Goal: Task Accomplishment & Management: Manage account settings

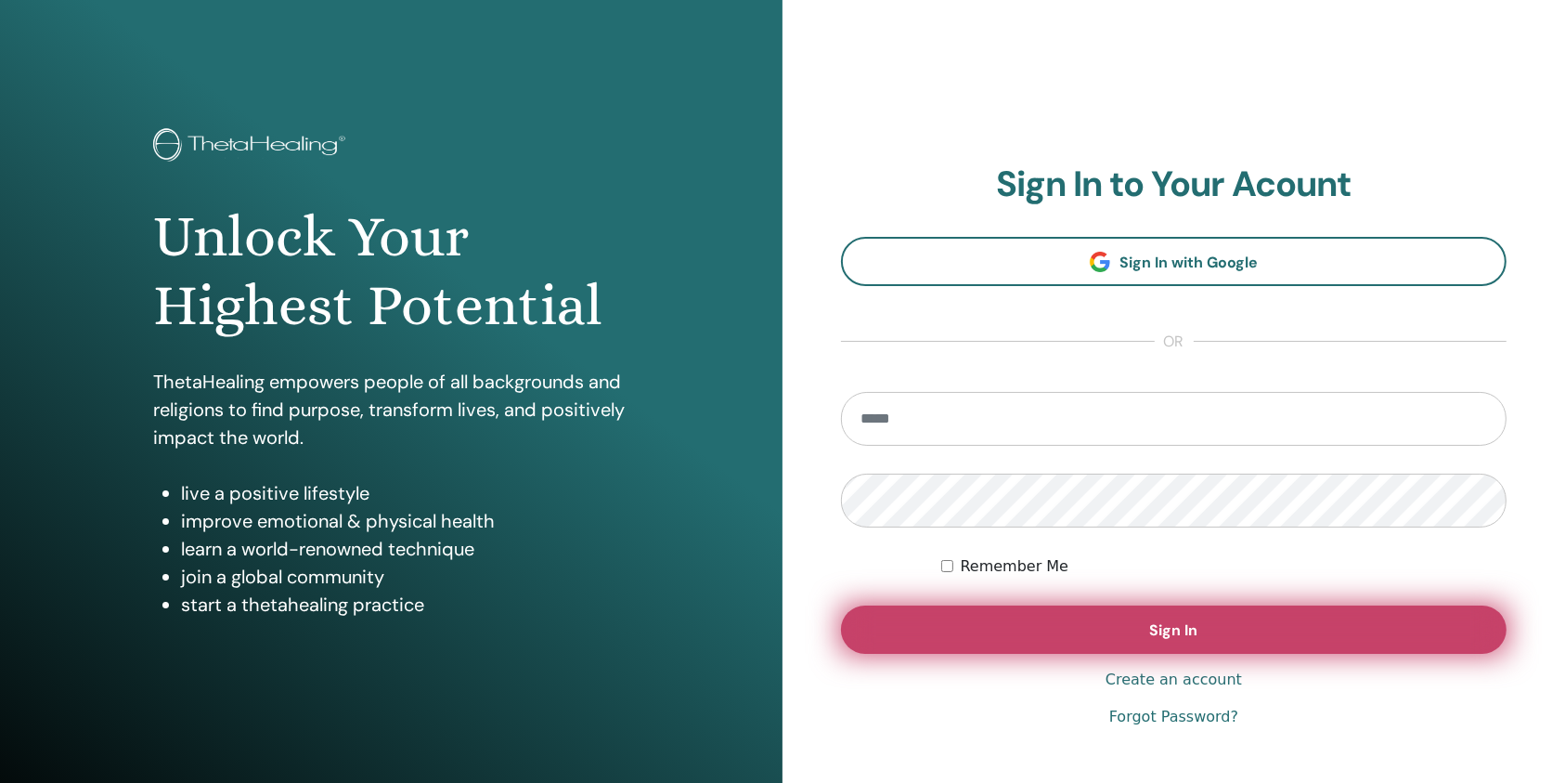
type input "**********"
click at [1089, 614] on button "Sign In" at bounding box center [1174, 629] width 666 height 48
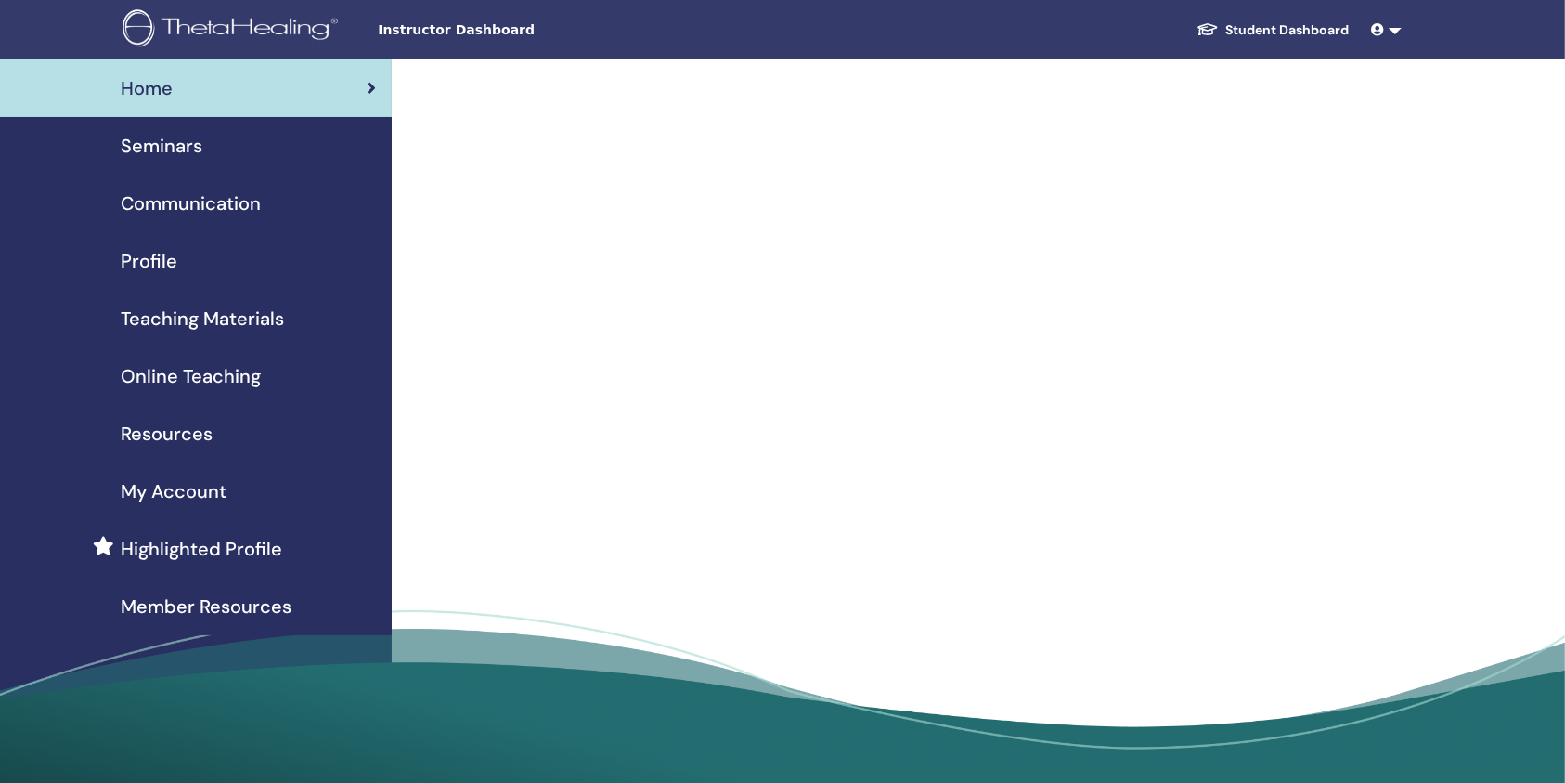
click at [187, 115] on link "Home" at bounding box center [196, 88] width 392 height 58
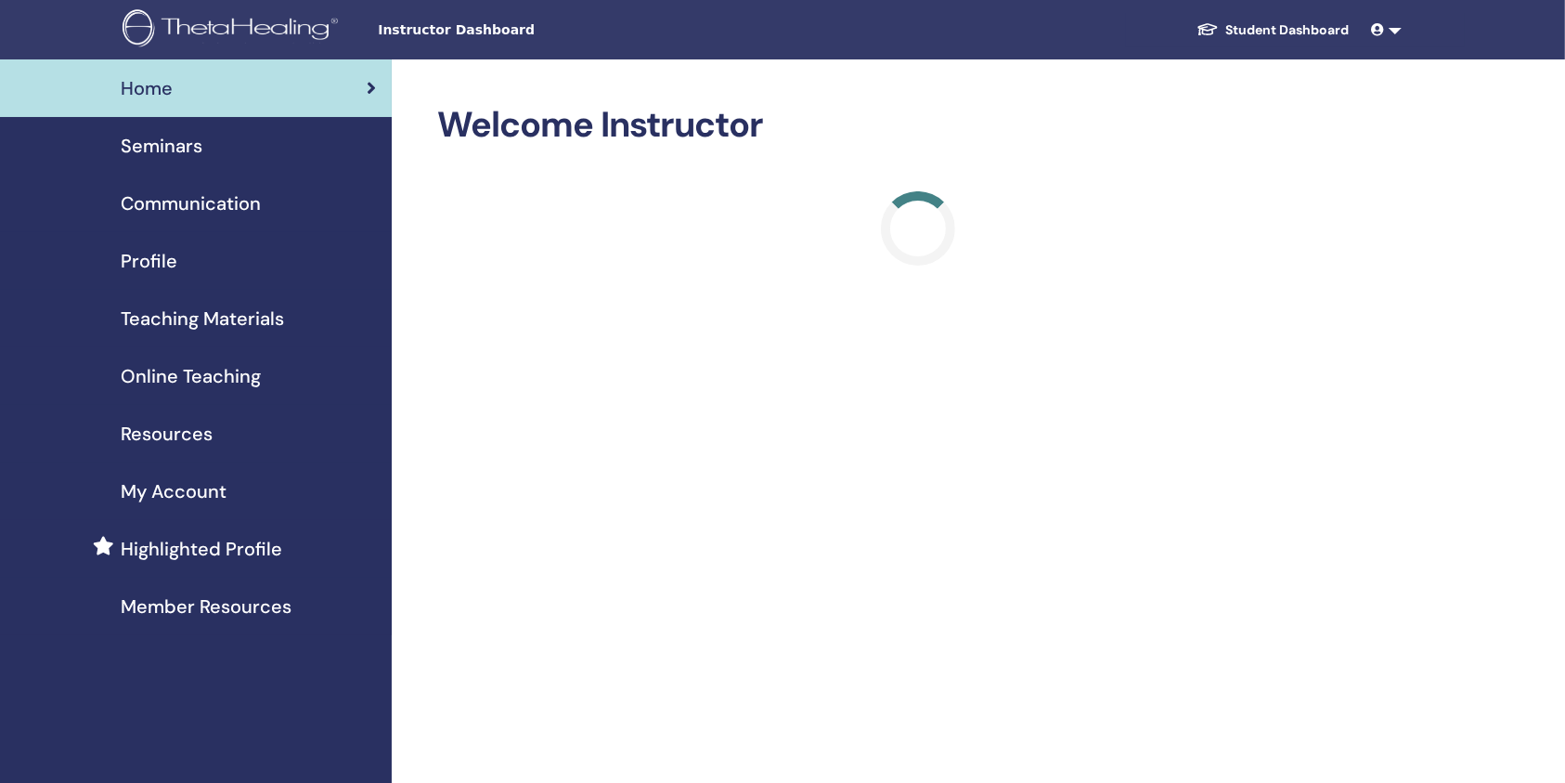
click at [192, 145] on span "Seminars" at bounding box center [162, 146] width 82 height 28
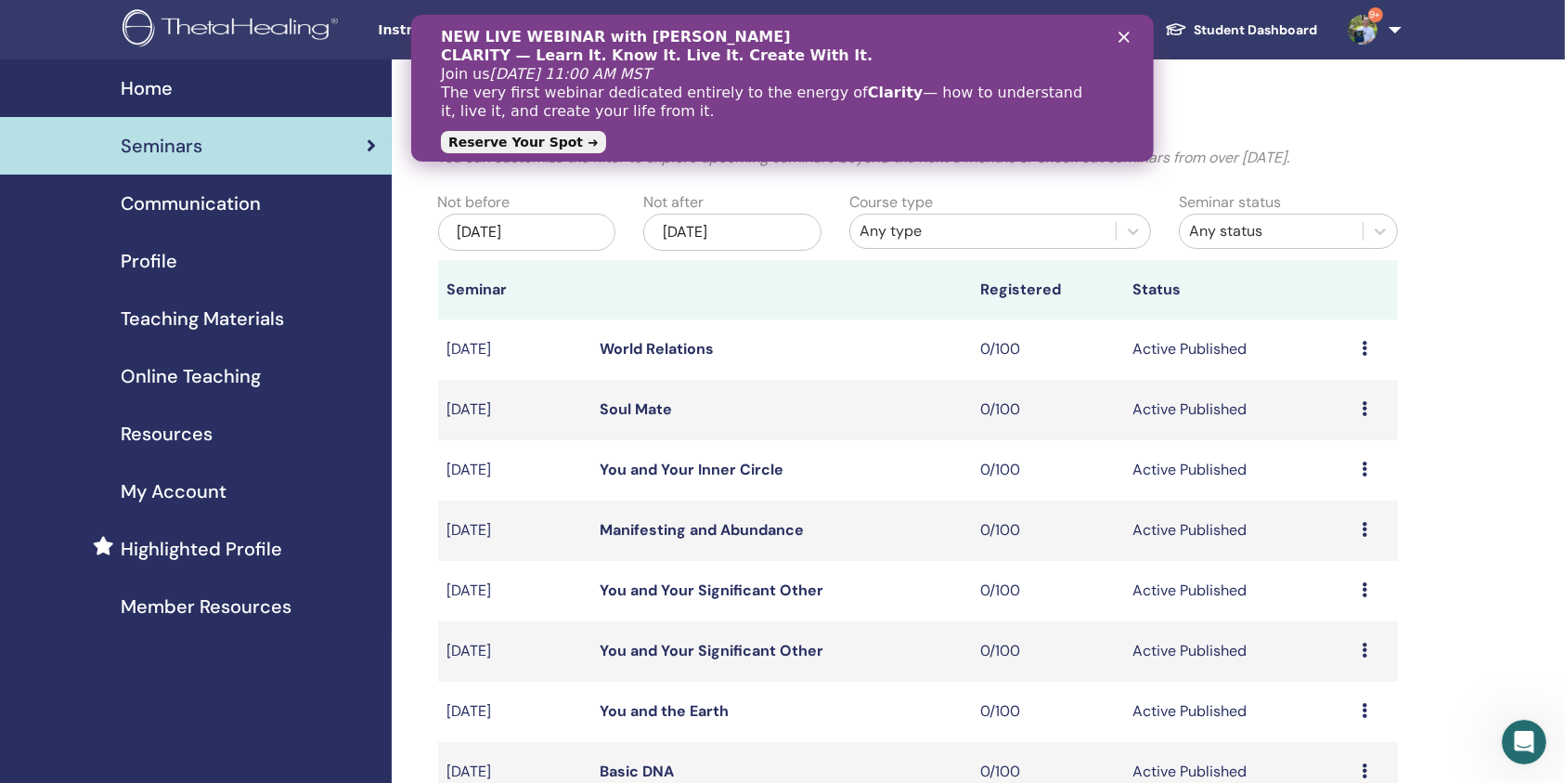
click at [1132, 33] on div "Close" at bounding box center [1127, 37] width 19 height 11
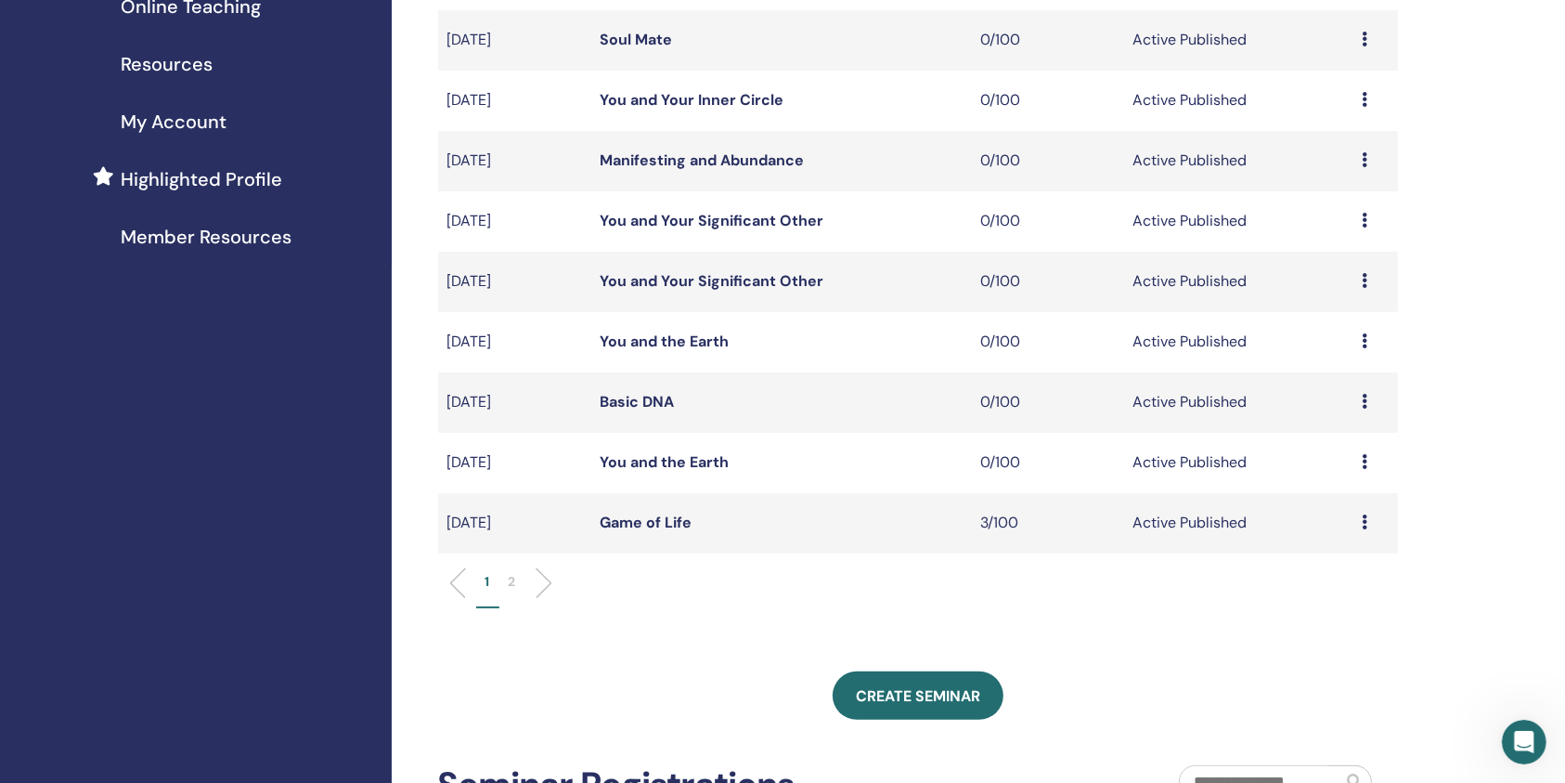
scroll to position [371, 0]
click at [662, 526] on link "Game of Life" at bounding box center [646, 520] width 92 height 19
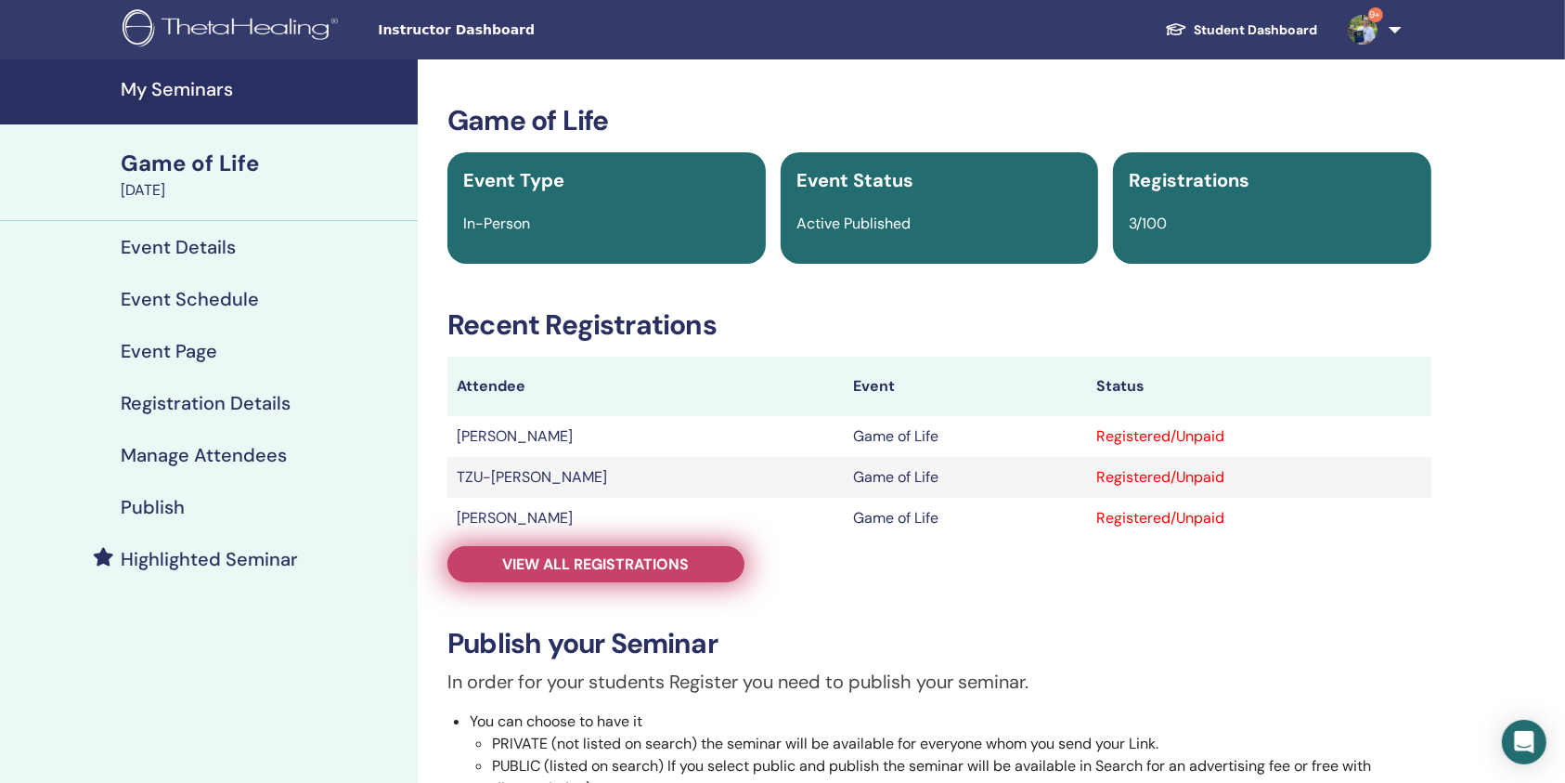
click at [641, 570] on span "View all registrations" at bounding box center [596, 563] width 187 height 19
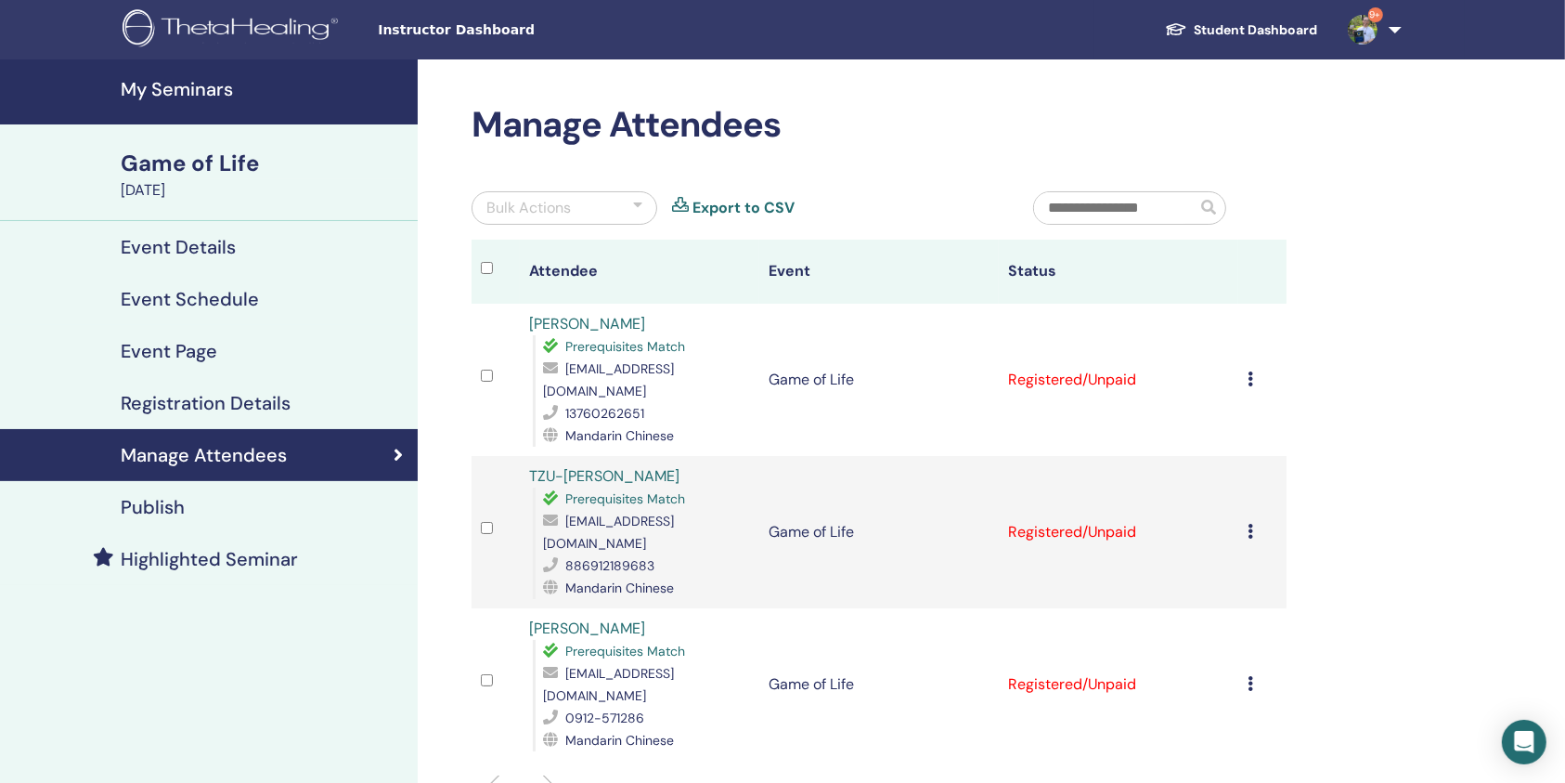
click at [1399, 28] on link "9+" at bounding box center [1371, 29] width 76 height 59
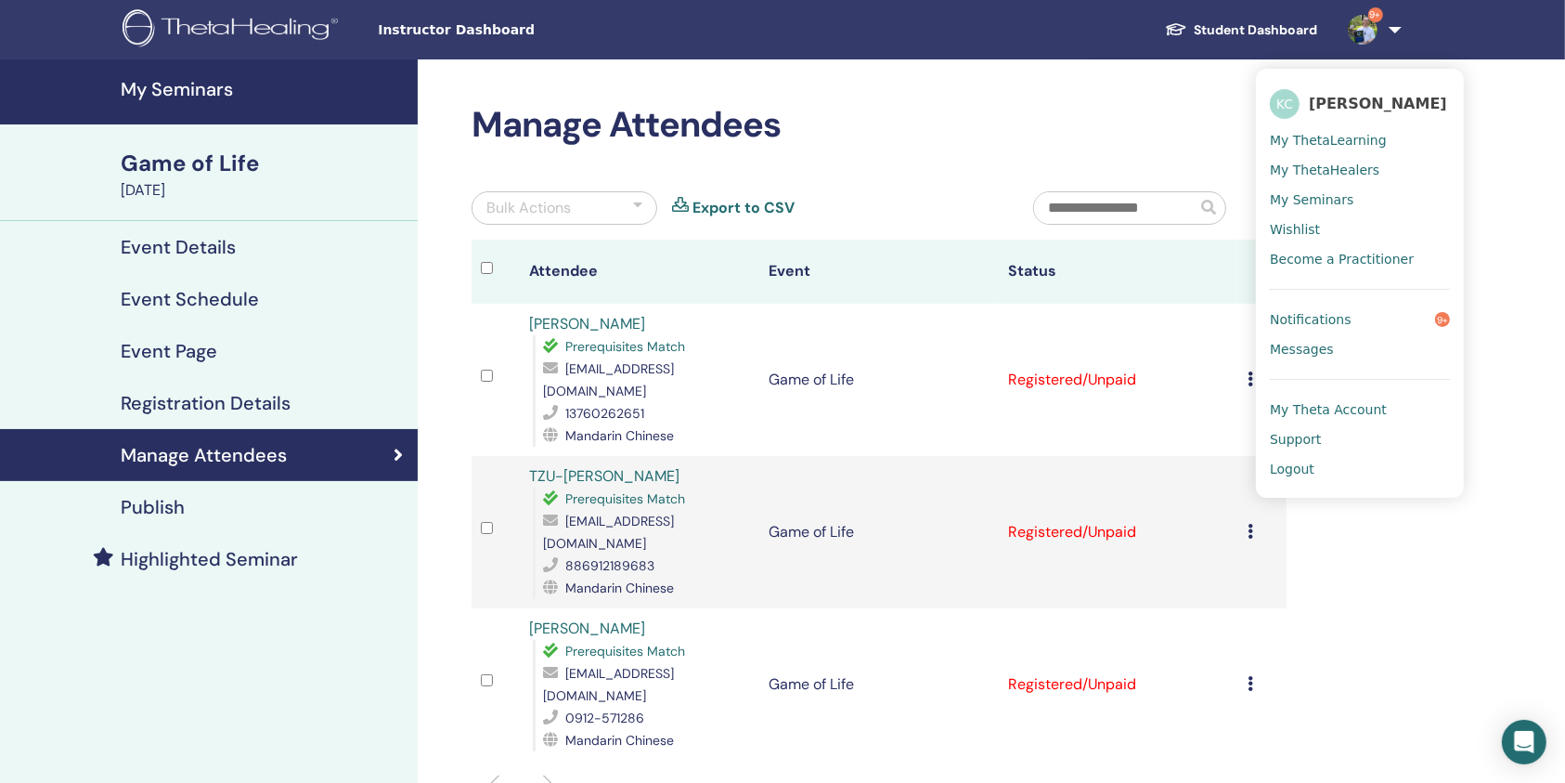
click at [1342, 471] on link "Logout" at bounding box center [1360, 469] width 180 height 30
click at [1305, 464] on span "Logout" at bounding box center [1292, 468] width 45 height 17
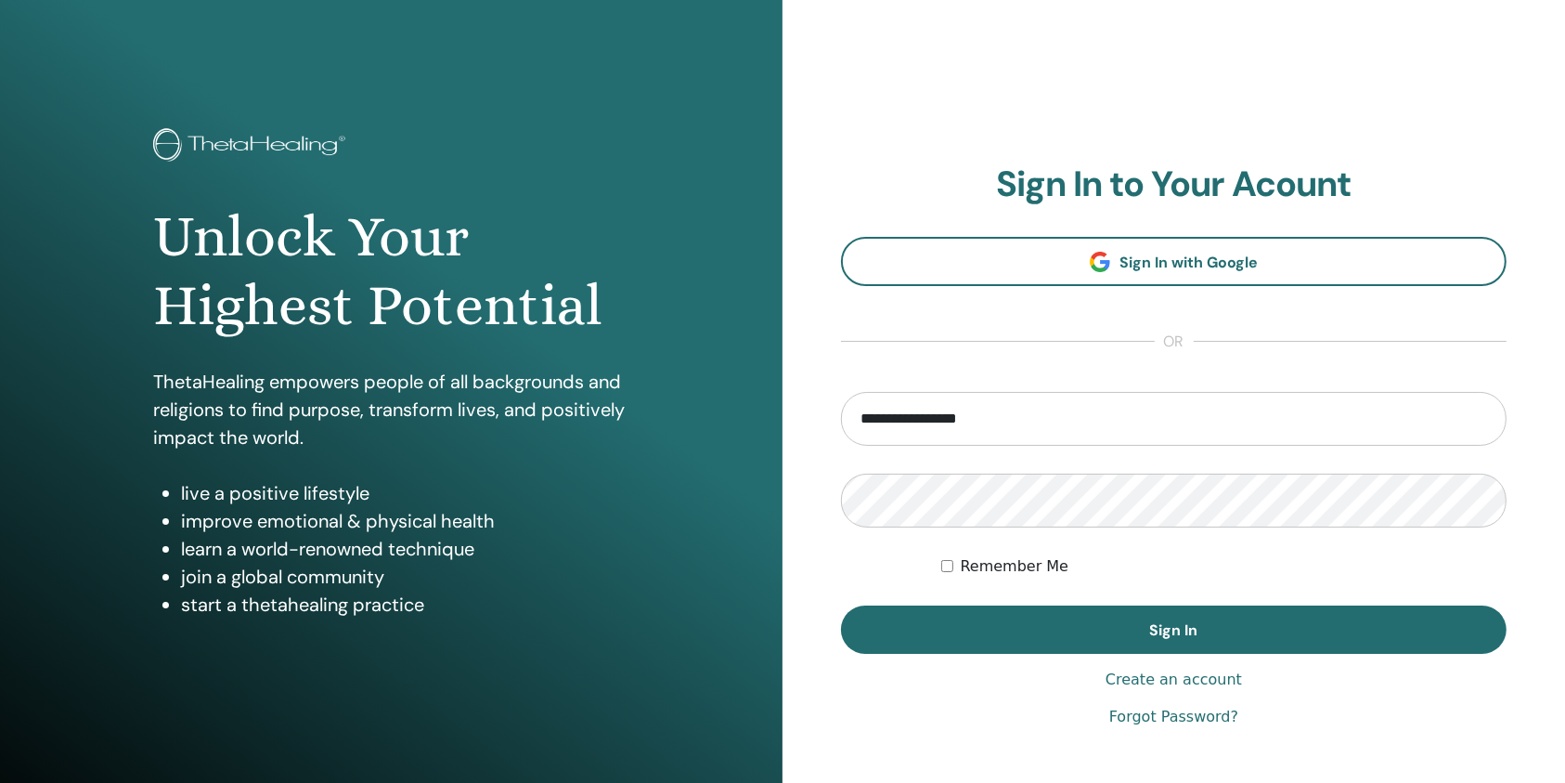
click at [1159, 442] on input "**********" at bounding box center [1174, 419] width 666 height 54
type input "**********"
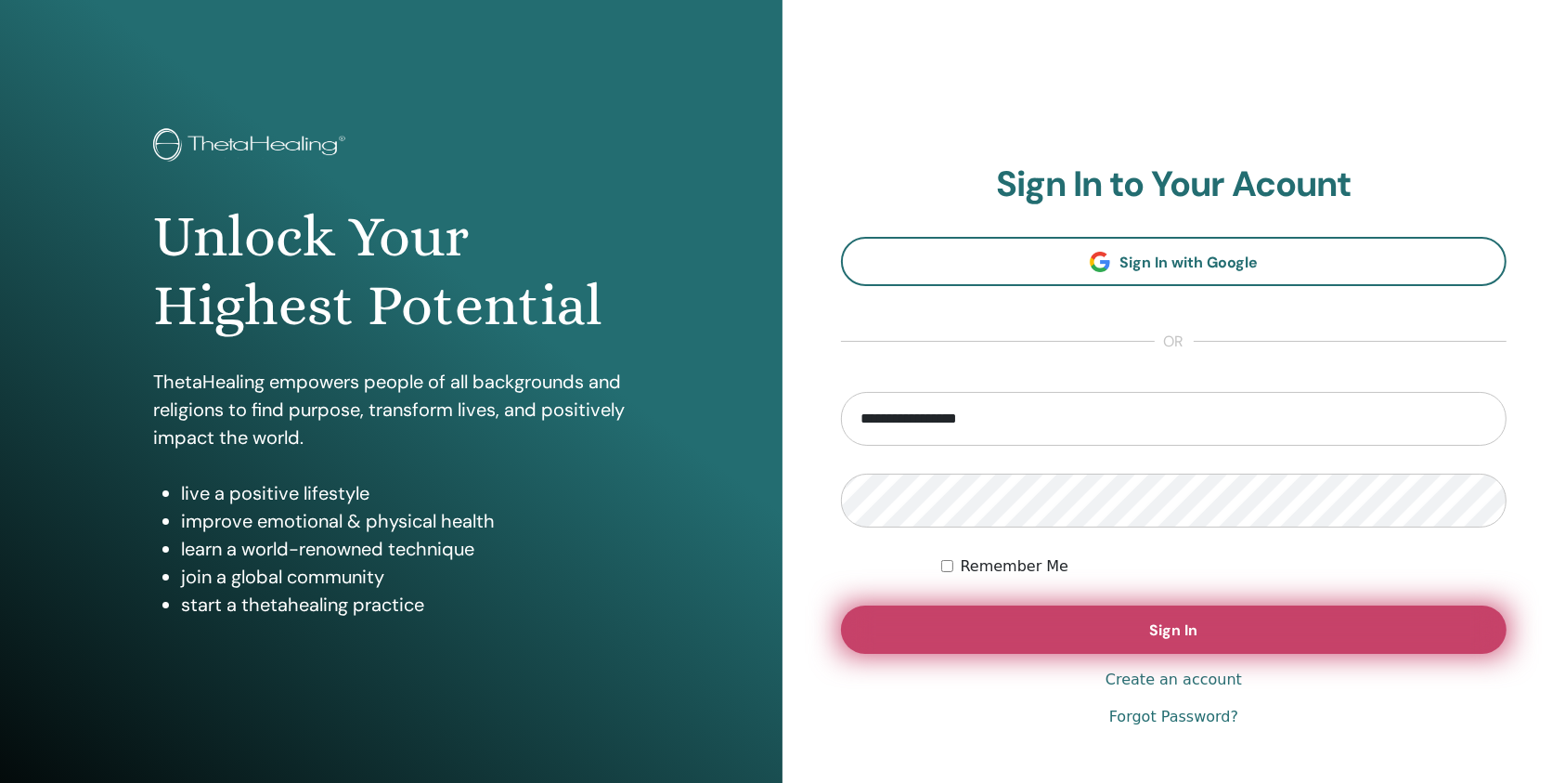
click at [978, 629] on button "Sign In" at bounding box center [1174, 629] width 666 height 48
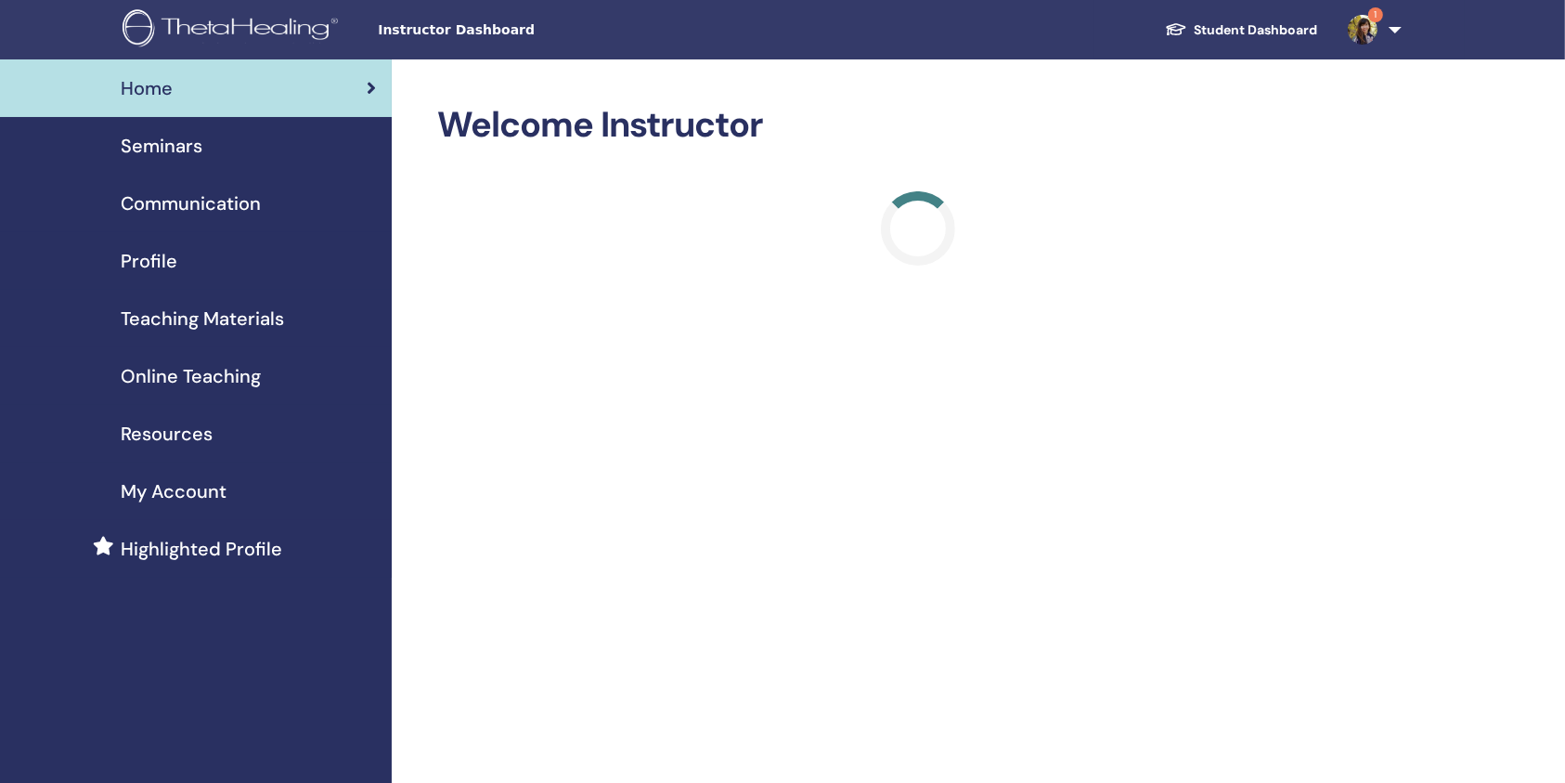
click at [160, 156] on span "Seminars" at bounding box center [162, 146] width 82 height 28
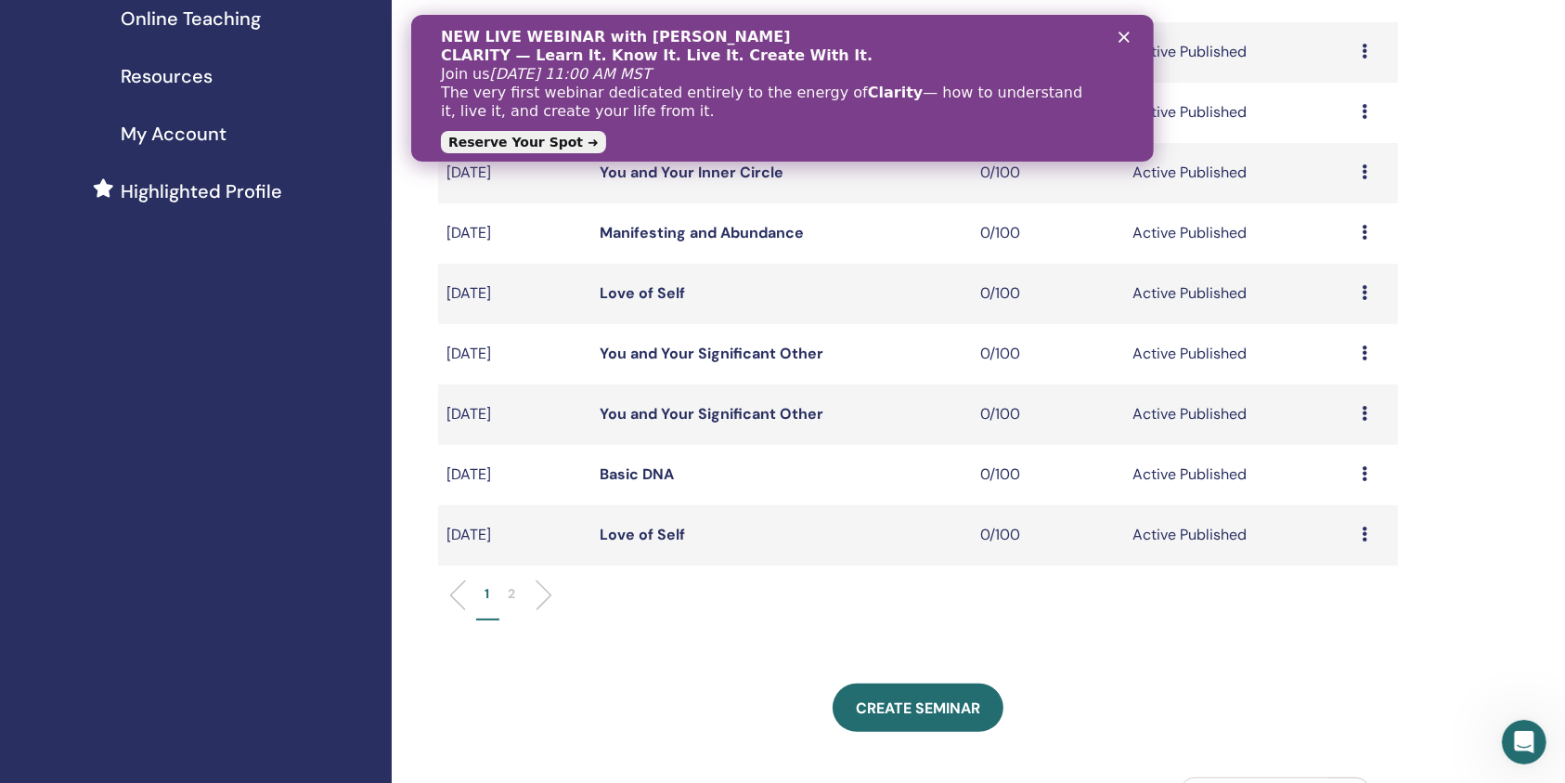
scroll to position [371, 0]
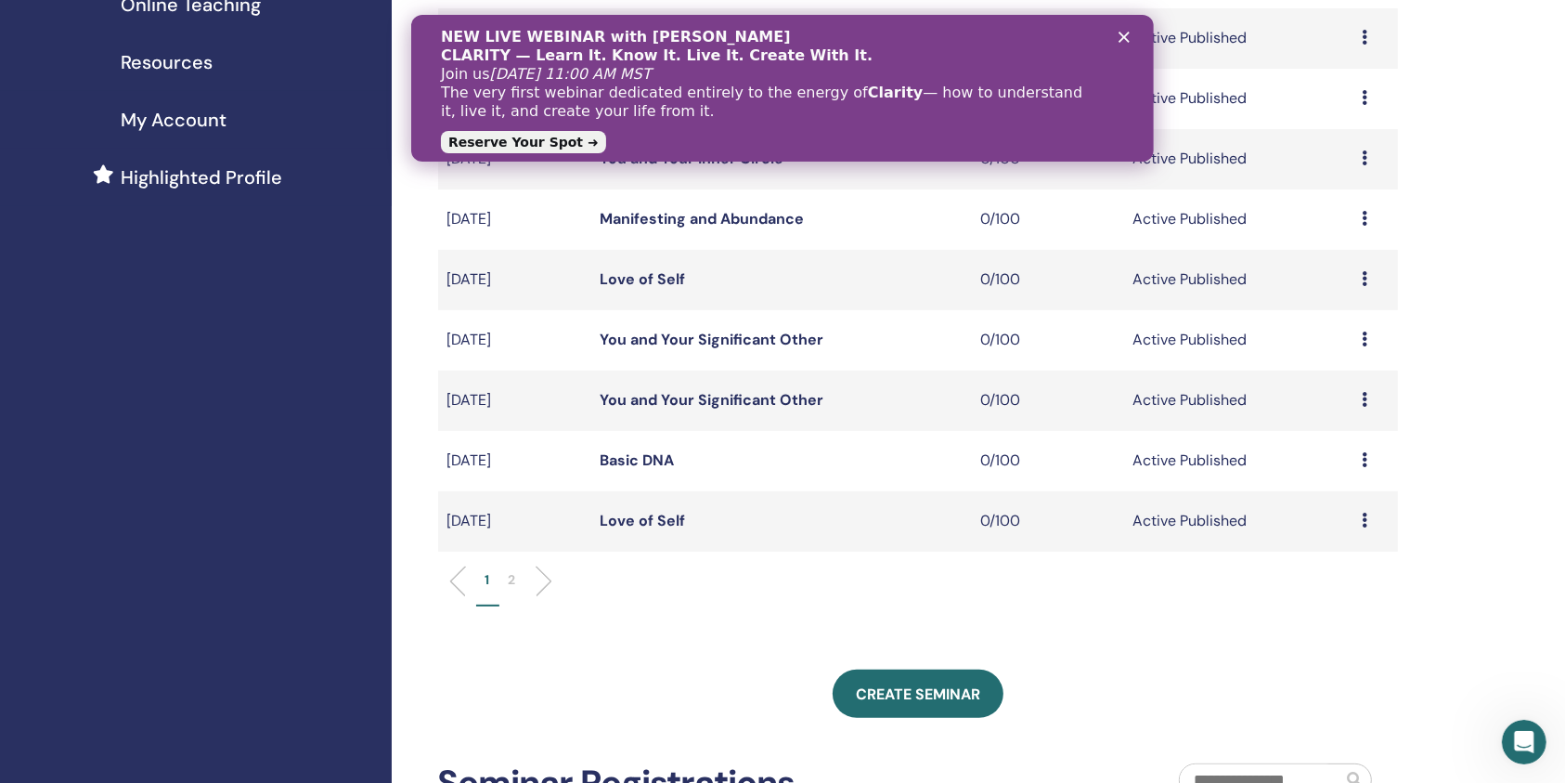
click at [649, 523] on link "Love of Self" at bounding box center [642, 520] width 85 height 19
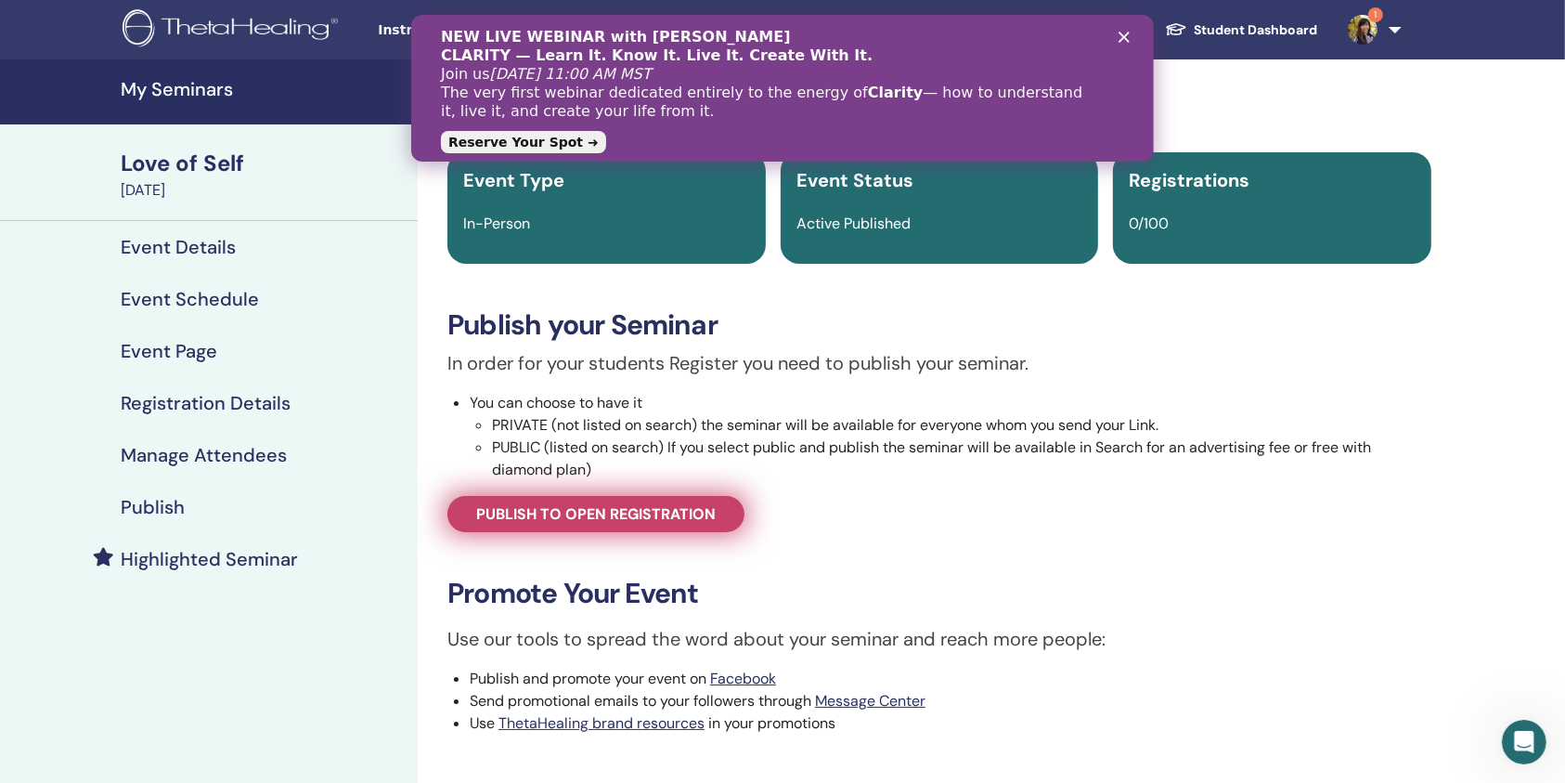
click at [652, 522] on span "Publish to open registration" at bounding box center [595, 513] width 239 height 19
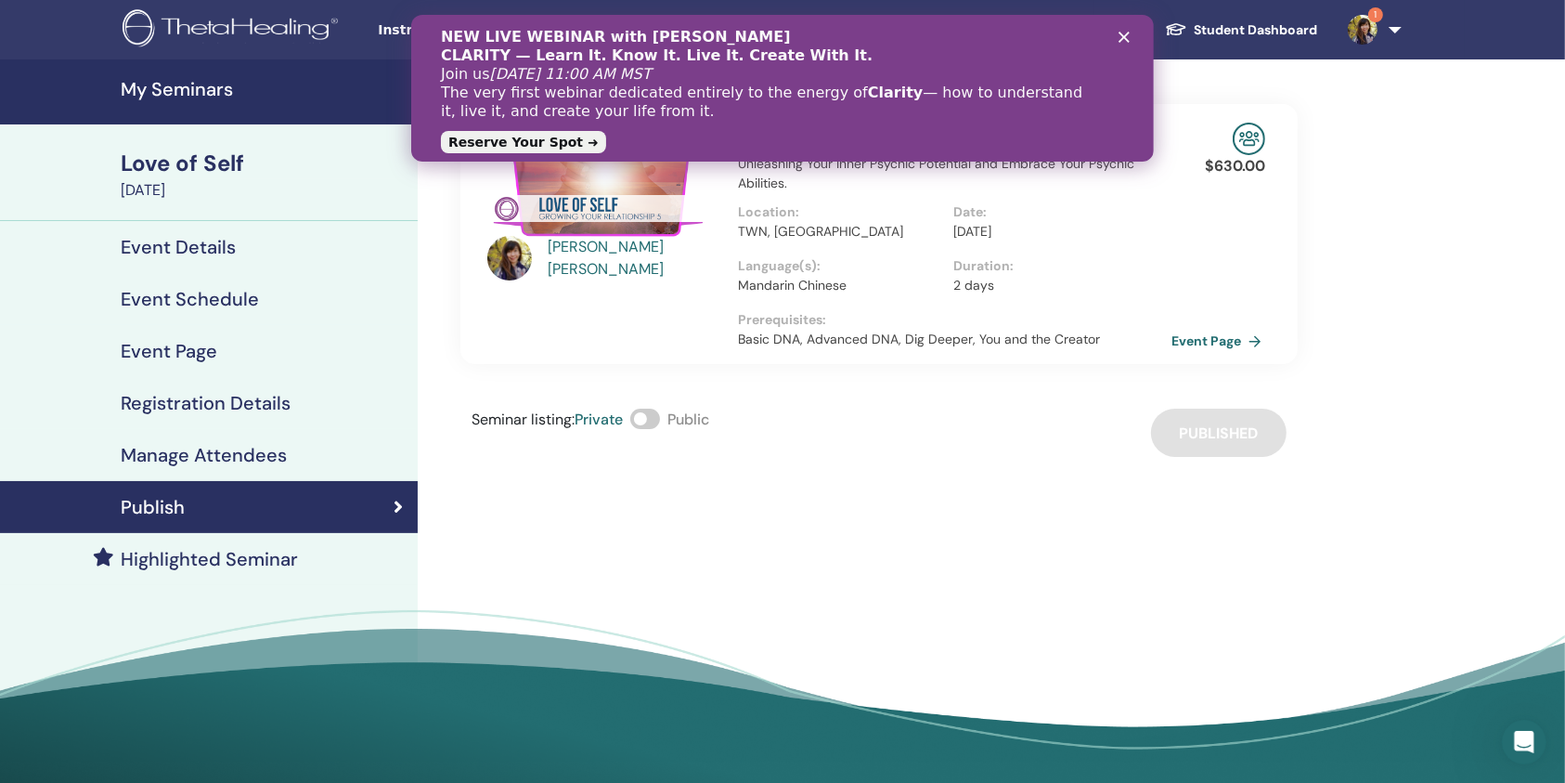
click at [1246, 336] on link "Event Page" at bounding box center [1219, 341] width 97 height 28
